Goal: Book appointment/travel/reservation

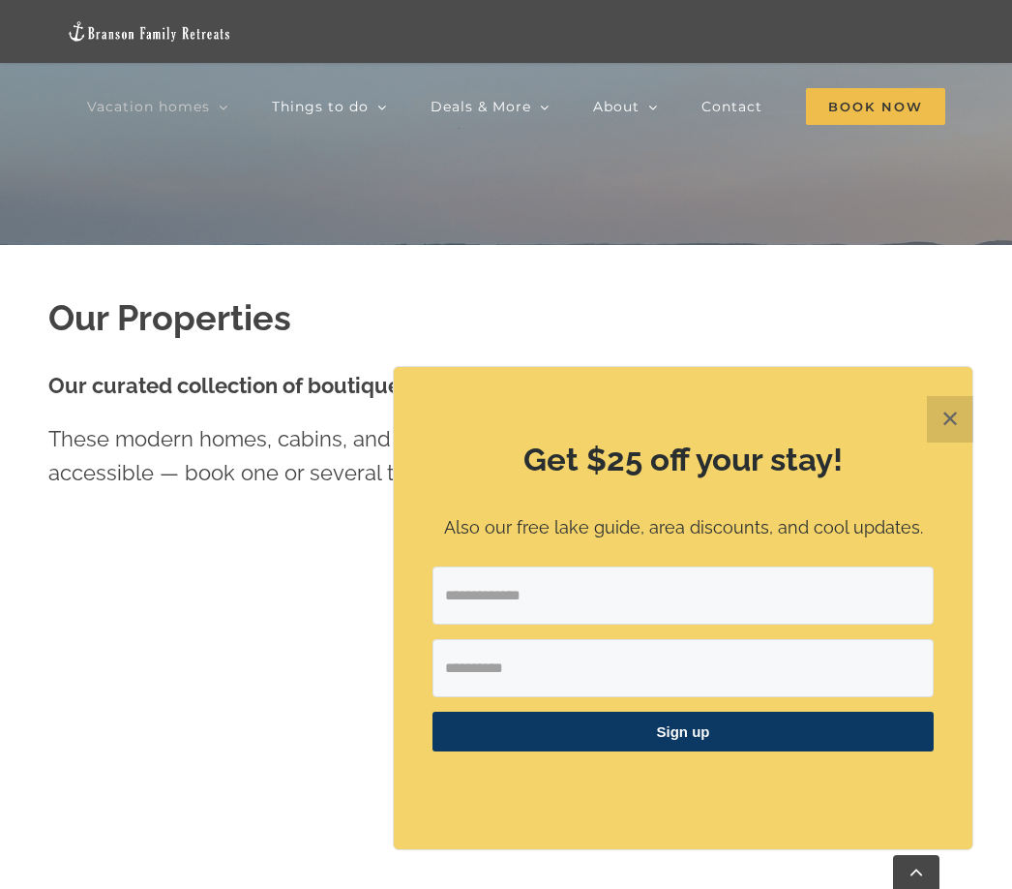
scroll to position [703, 0]
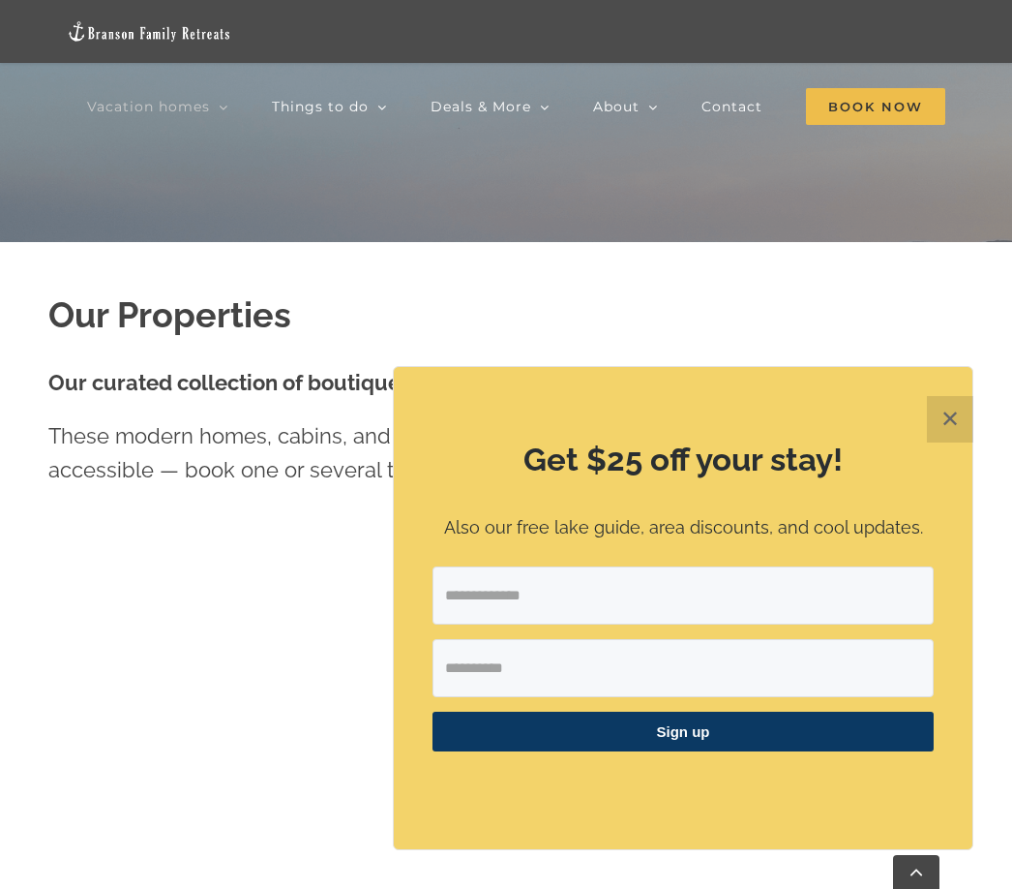
click at [954, 442] on button "✕" at bounding box center [950, 419] width 46 height 46
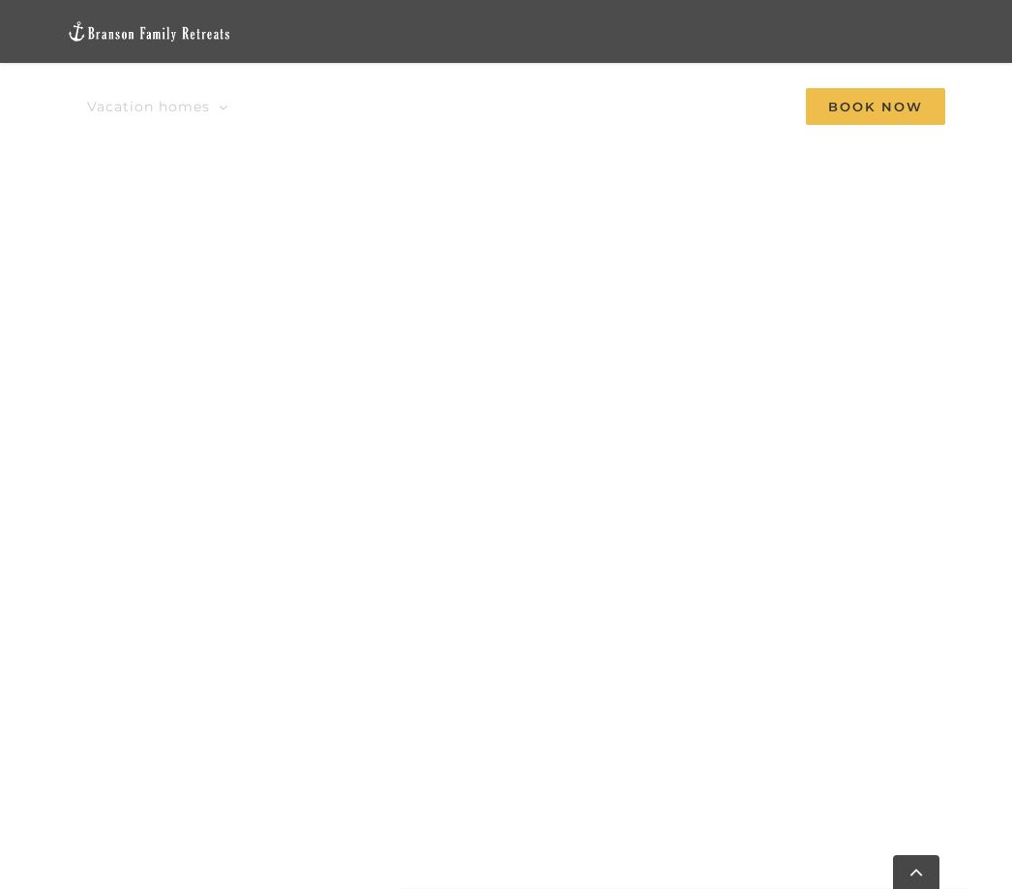
scroll to position [1411, 0]
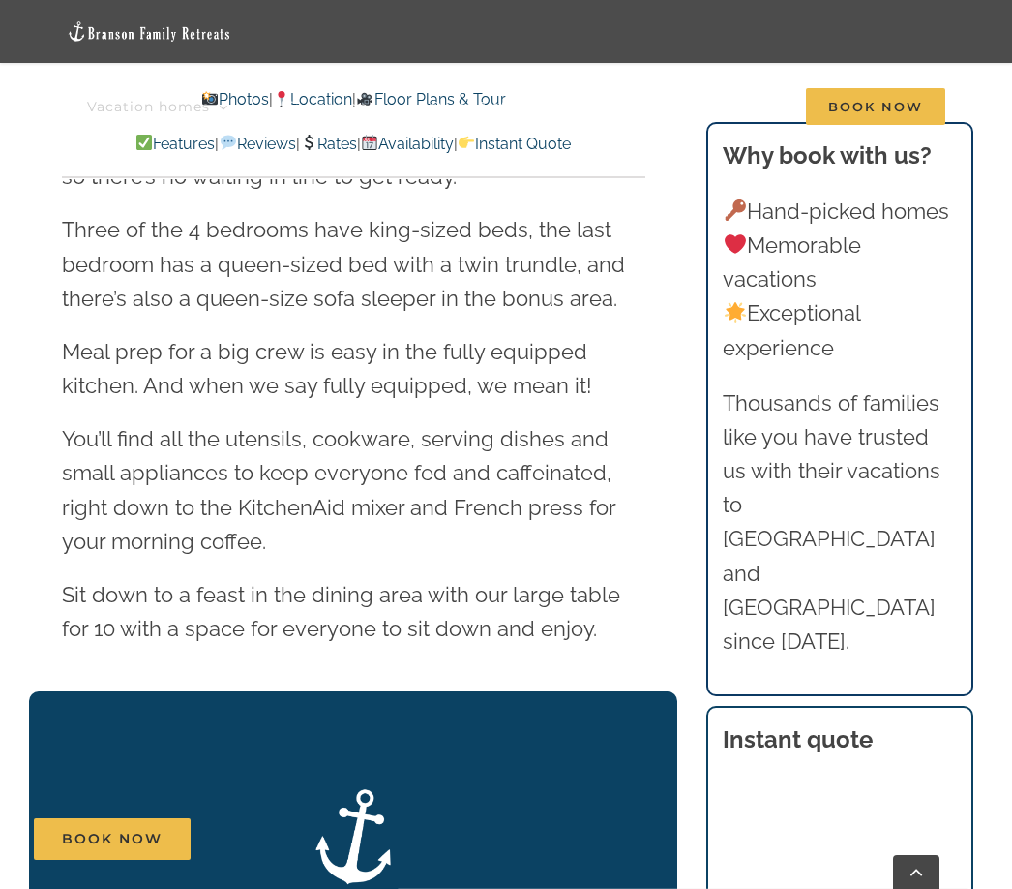
scroll to position [2869, 0]
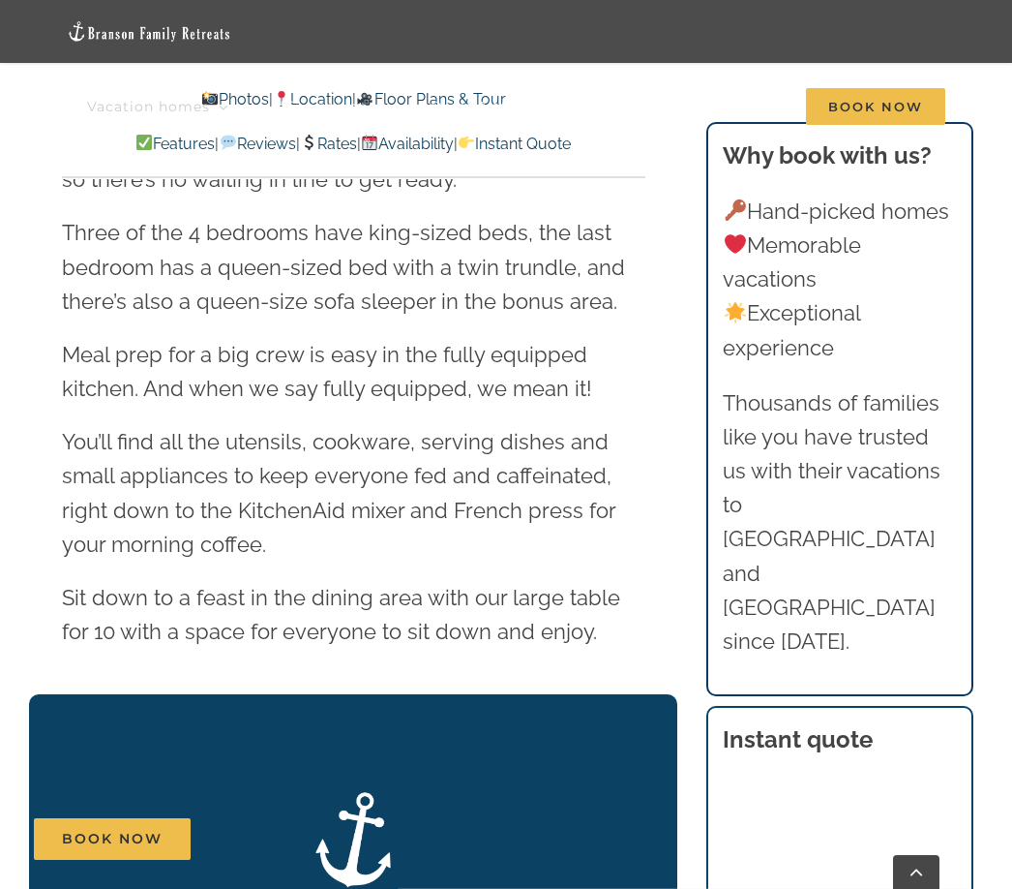
click at [328, 136] on link "Things to do" at bounding box center [329, 107] width 115 height 63
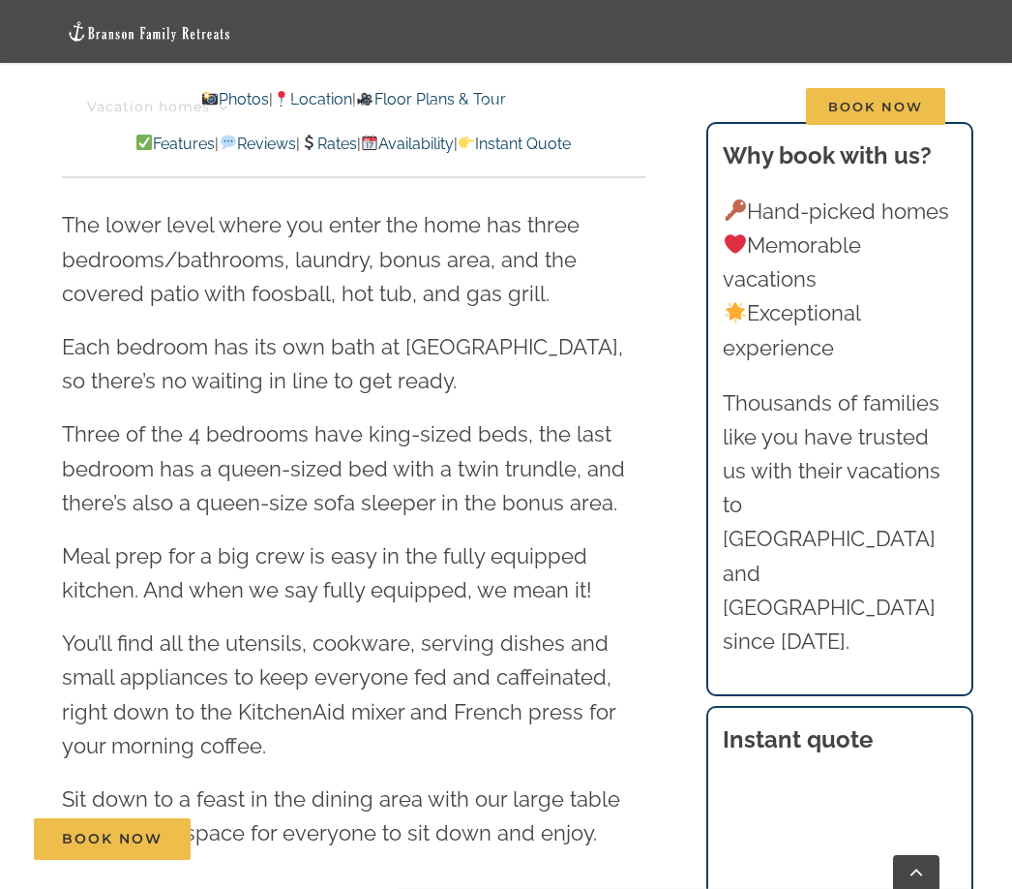
scroll to position [2667, 0]
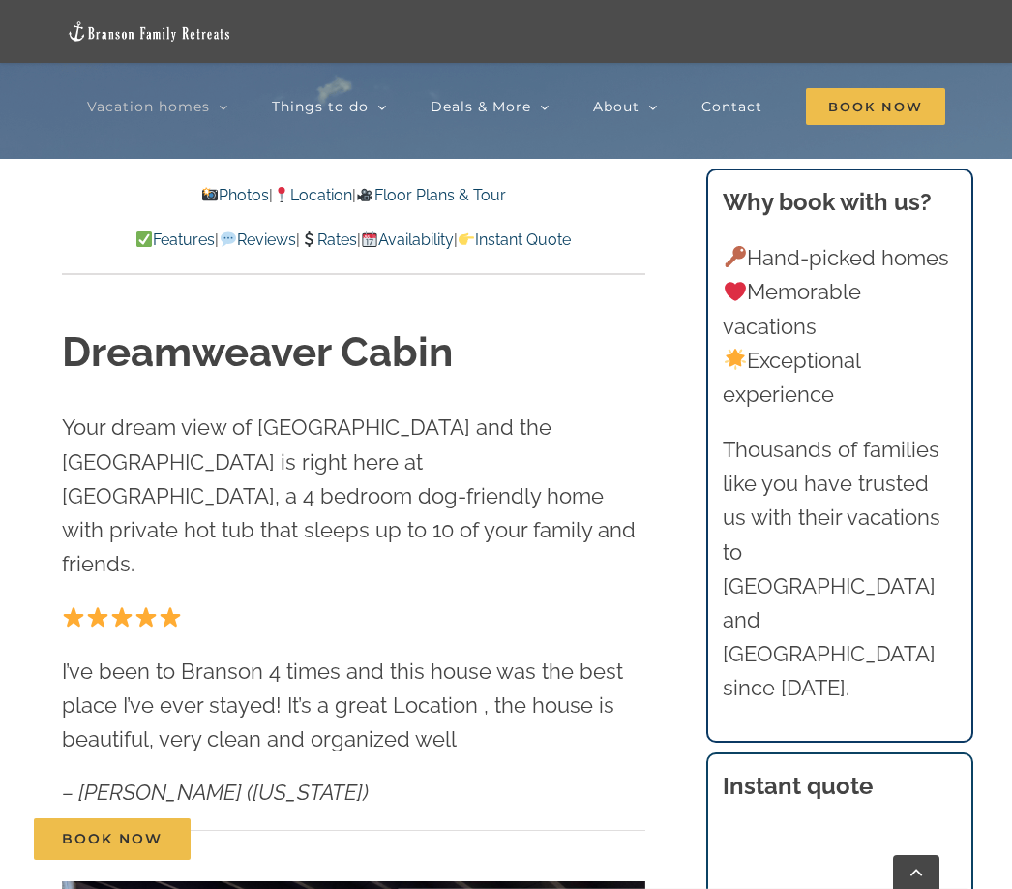
scroll to position [785, 0]
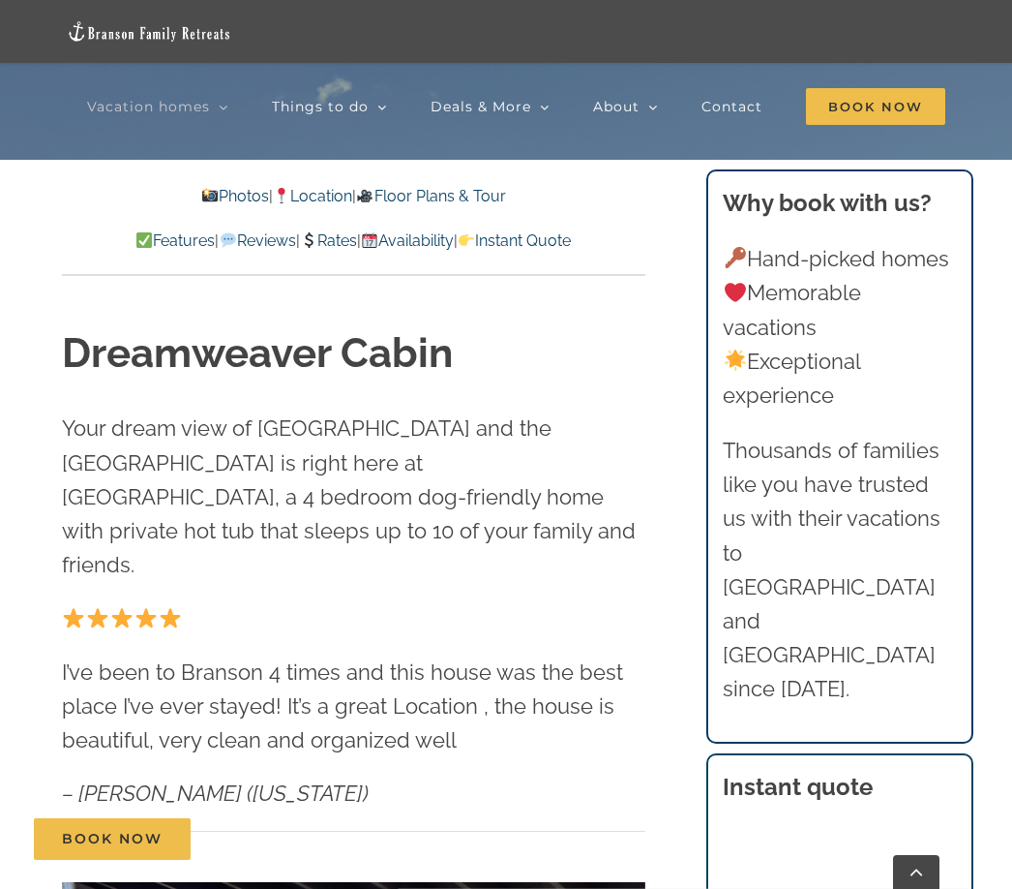
click at [340, 245] on link "Rates" at bounding box center [328, 240] width 57 height 18
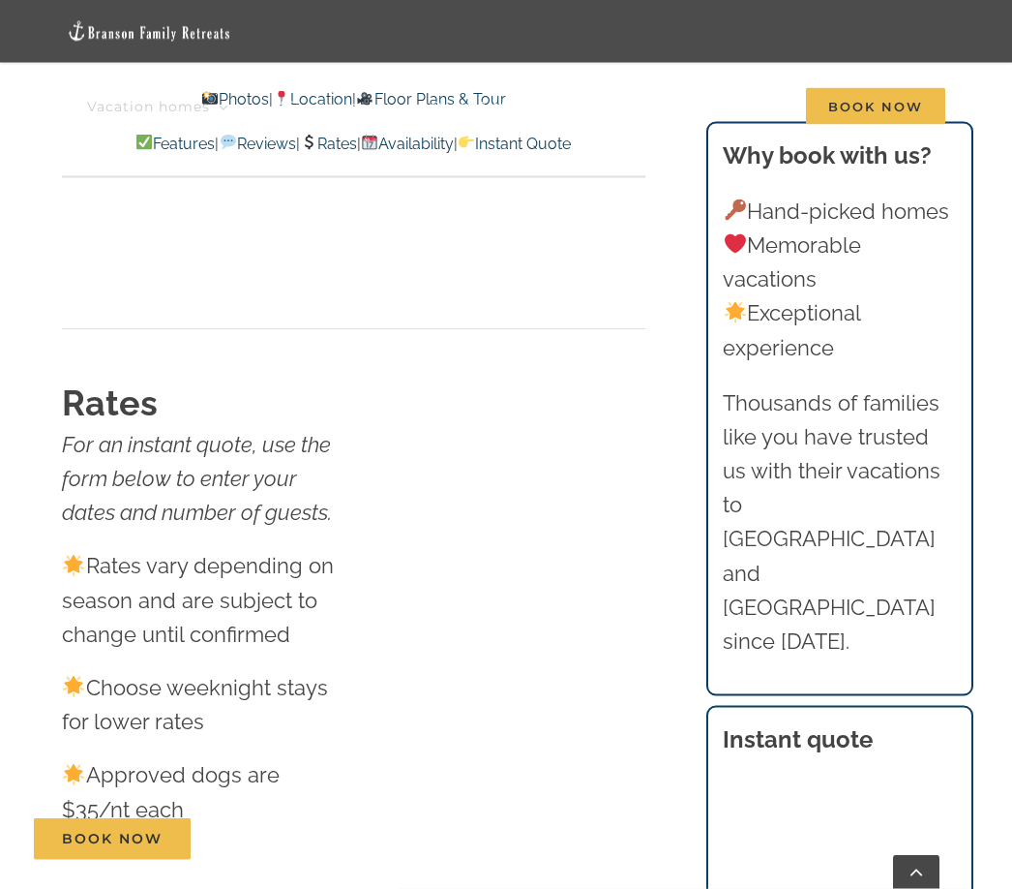
scroll to position [11661, 0]
